Goal: Go to known website: Access a specific website the user already knows

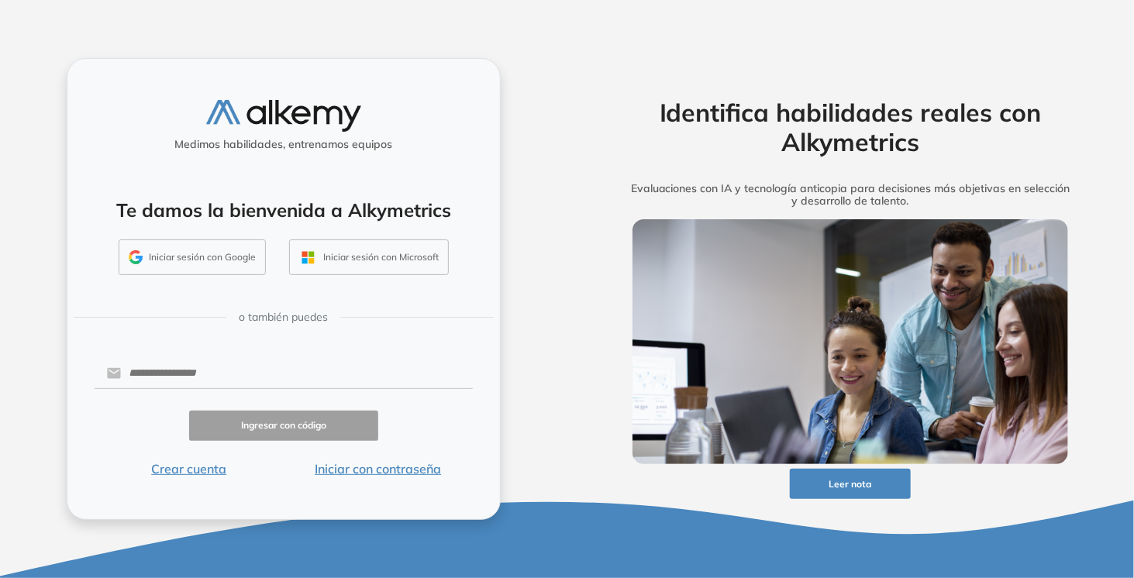
click at [172, 261] on button "Iniciar sesión con Google" at bounding box center [192, 257] width 147 height 36
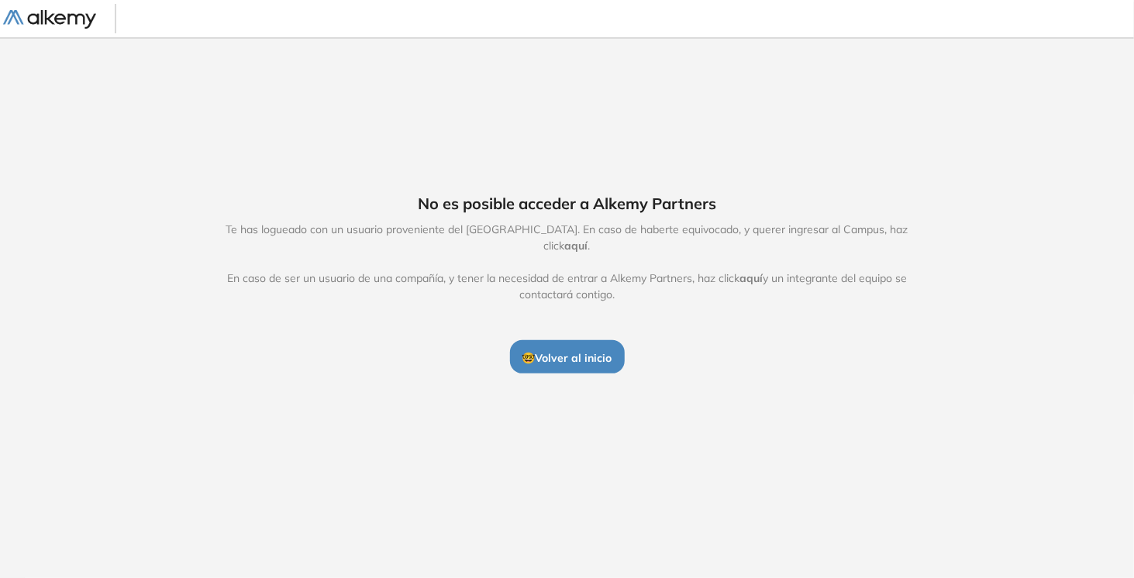
click at [566, 351] on span "🤓 Volver al inicio" at bounding box center [567, 358] width 90 height 14
